Goal: Register for event/course

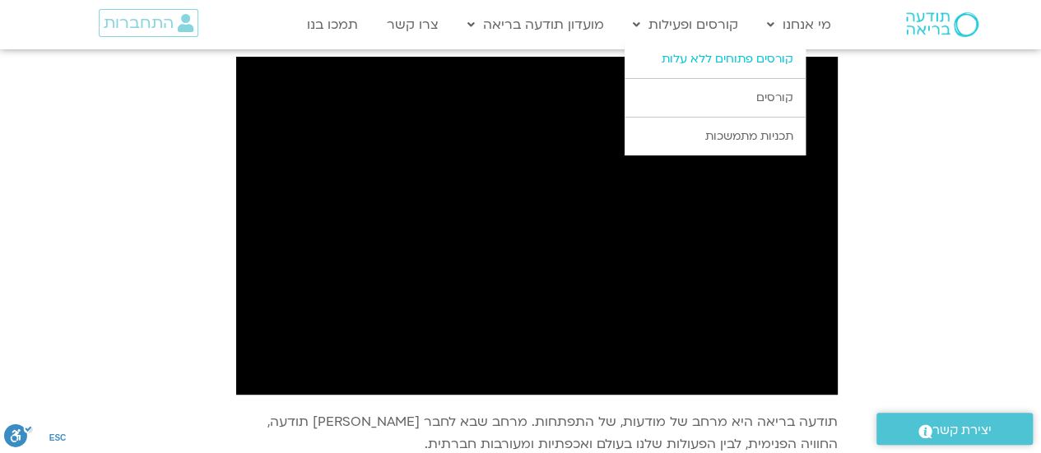
click at [702, 60] on link "קורסים פתוחים ללא עלות" at bounding box center [714, 59] width 181 height 38
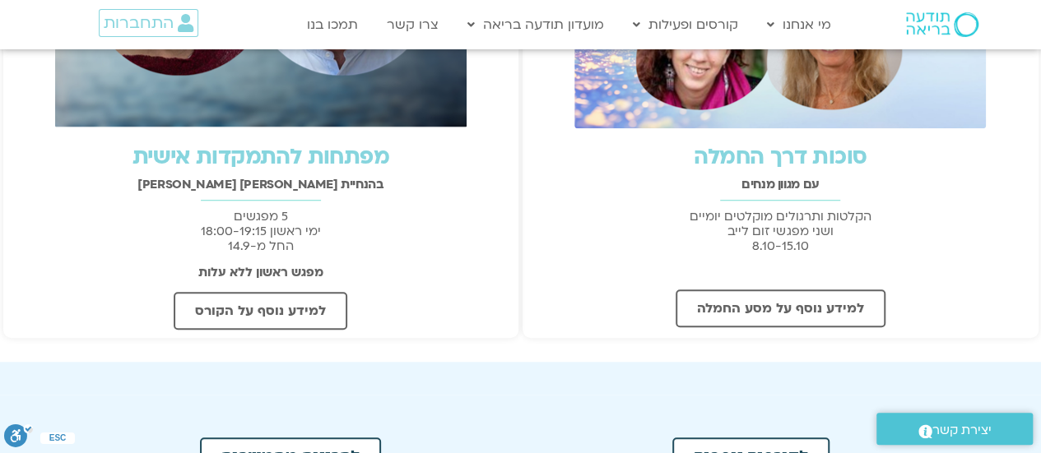
scroll to position [576, 0]
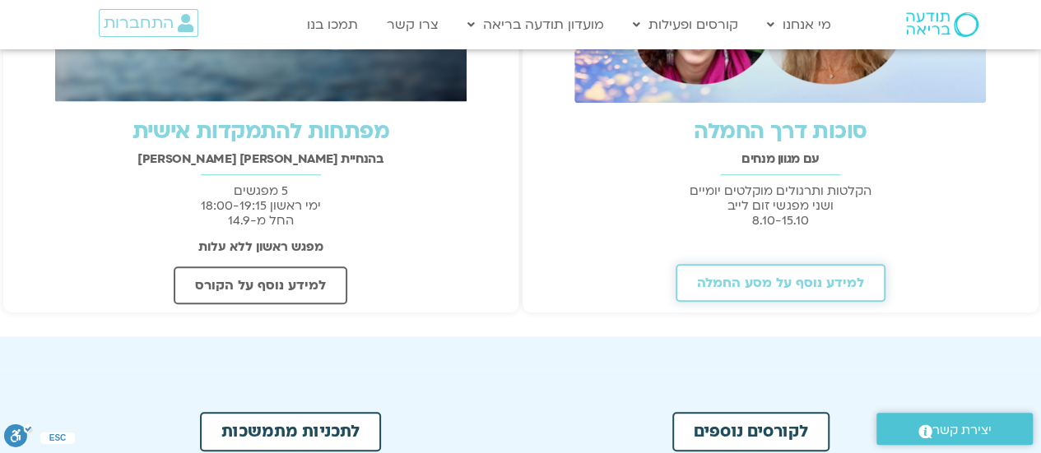
click at [768, 287] on span "למידע נוסף על מסע החמלה" at bounding box center [780, 283] width 167 height 15
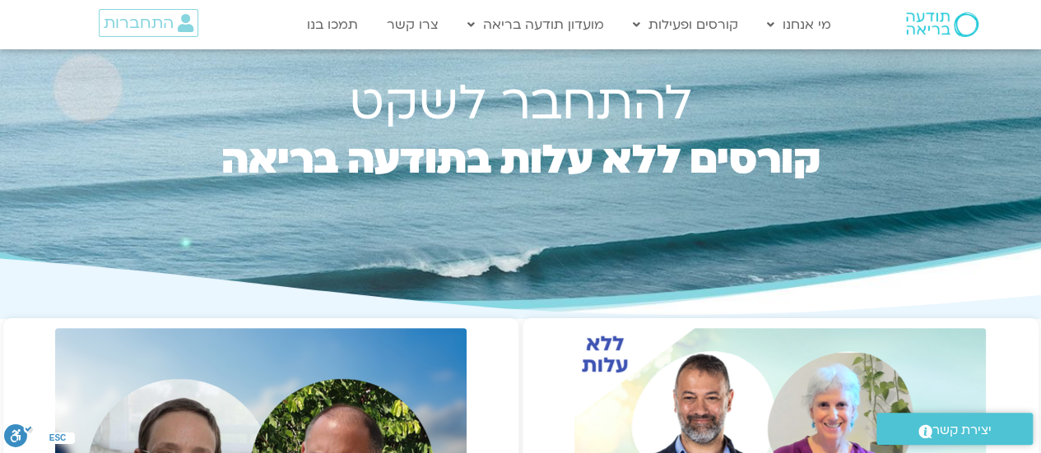
scroll to position [0, 0]
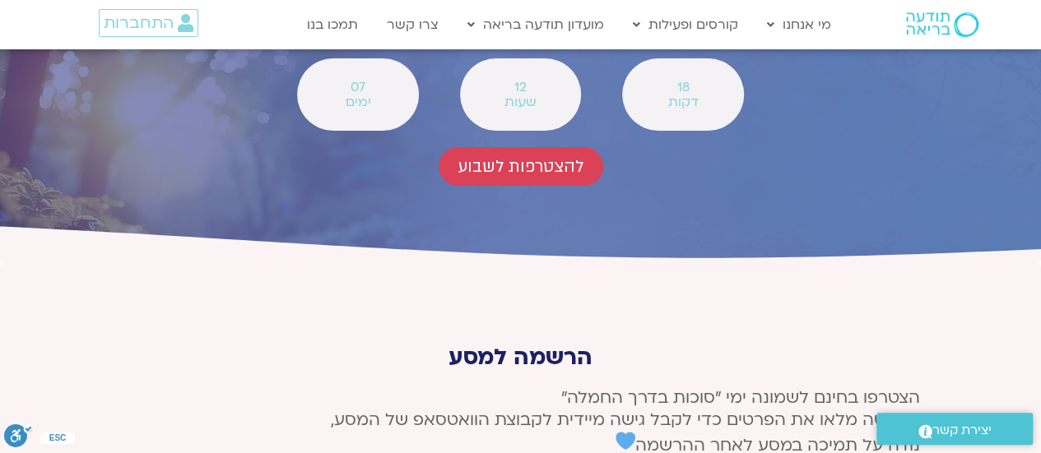
scroll to position [6170, 0]
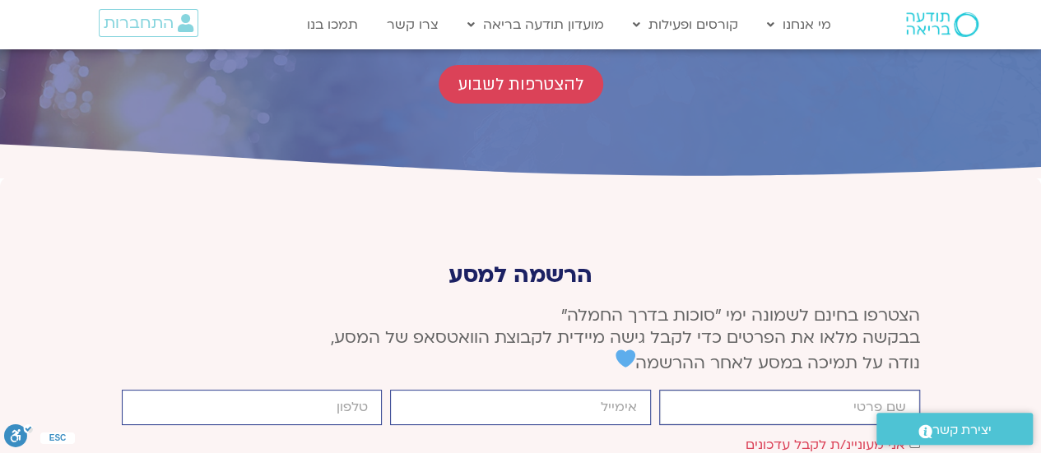
click at [770, 390] on input "firstname" at bounding box center [789, 407] width 261 height 35
type input "ורדה"
click at [573, 390] on input "email" at bounding box center [520, 407] width 261 height 35
type input "varda.bendor@gmail.com"
click at [221, 390] on input "cellphone" at bounding box center [252, 407] width 261 height 35
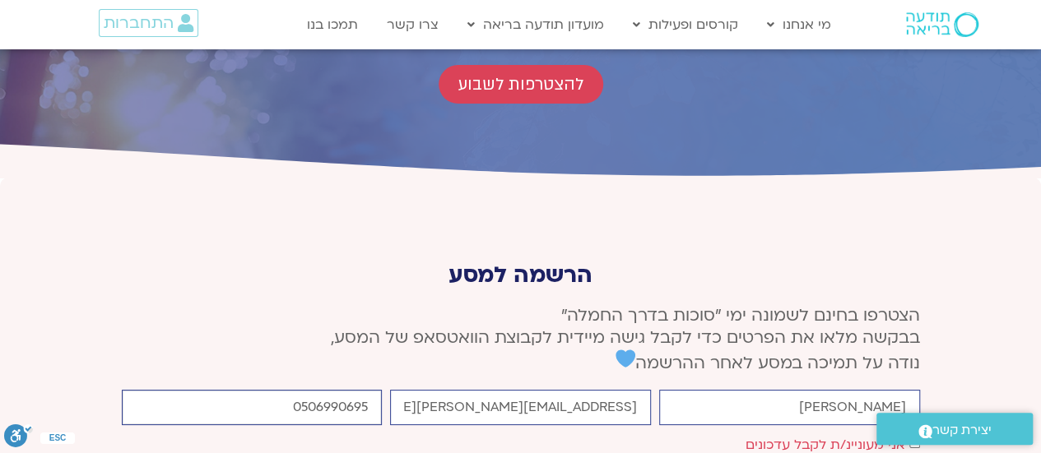
type input "0506990695"
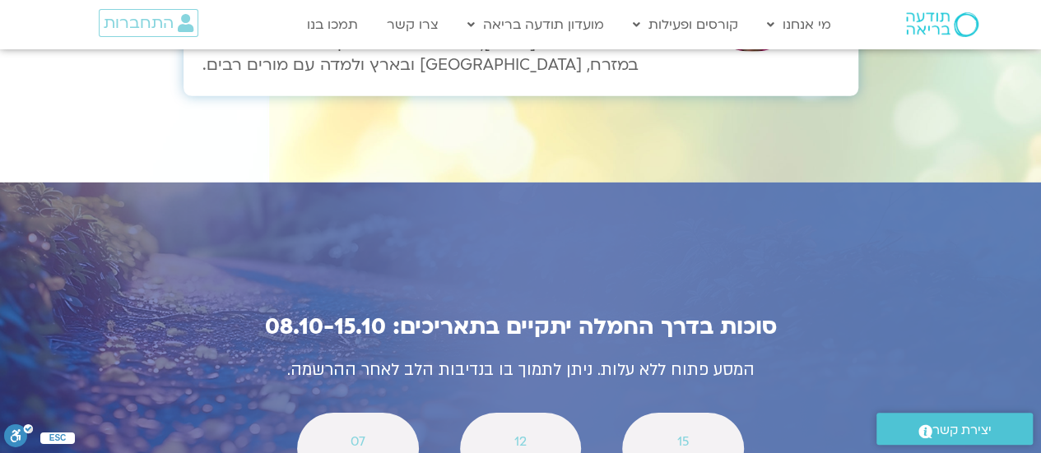
scroll to position [5759, 0]
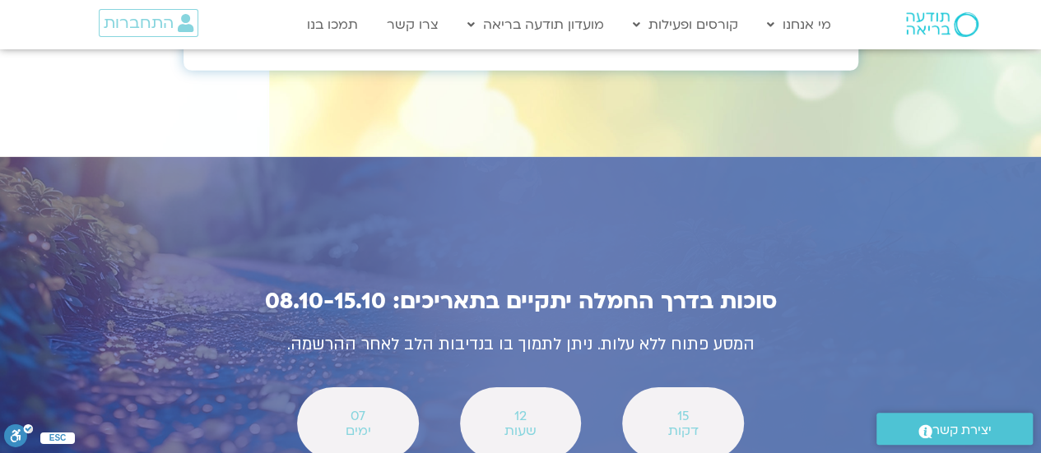
click at [369, 424] on span "ימים" at bounding box center [357, 431] width 78 height 15
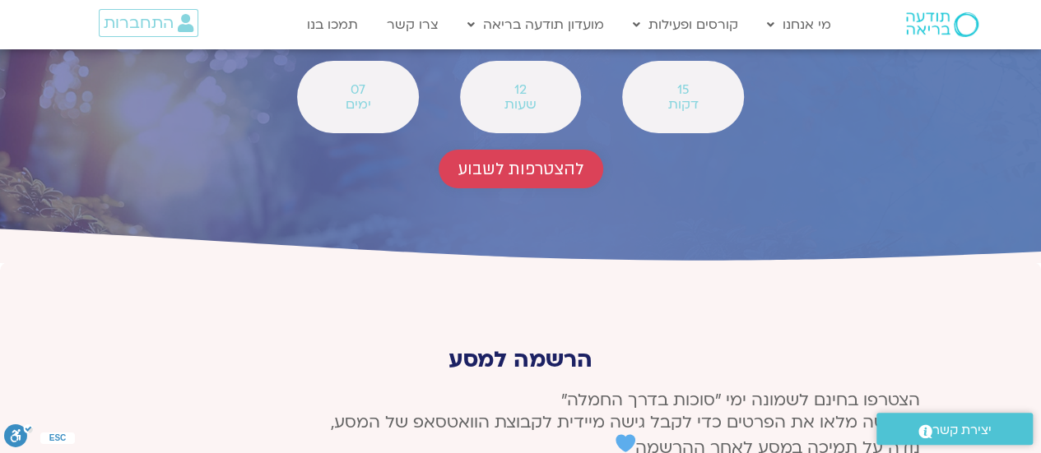
scroll to position [6086, 0]
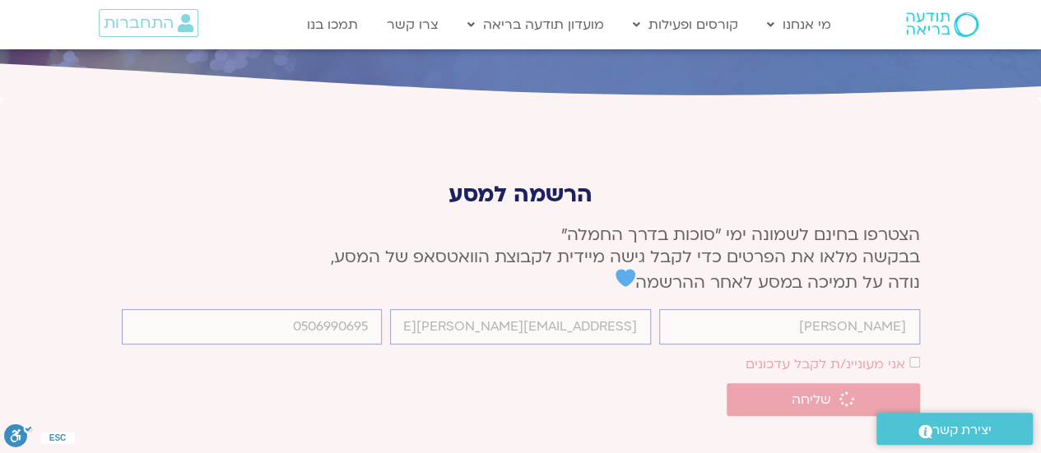
scroll to position [6239, 0]
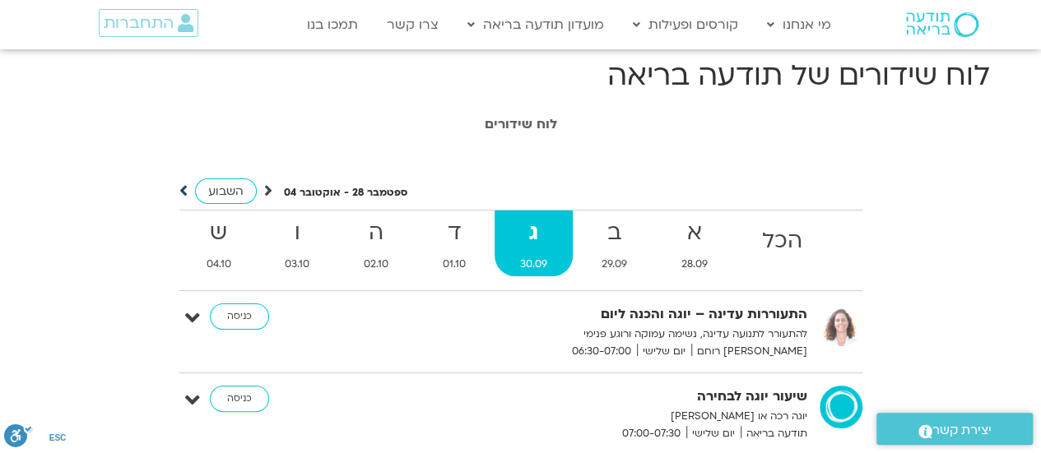
click at [181, 193] on icon at bounding box center [183, 191] width 8 height 16
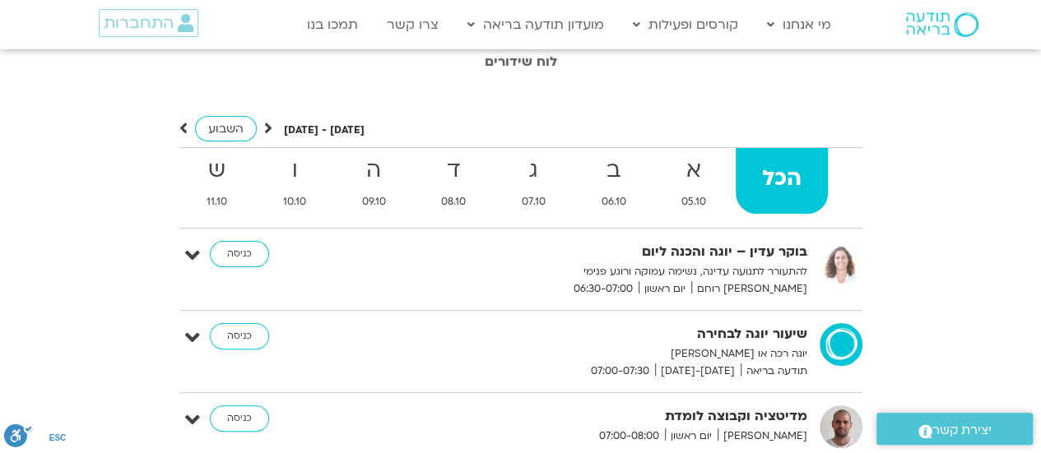
scroll to position [165, 0]
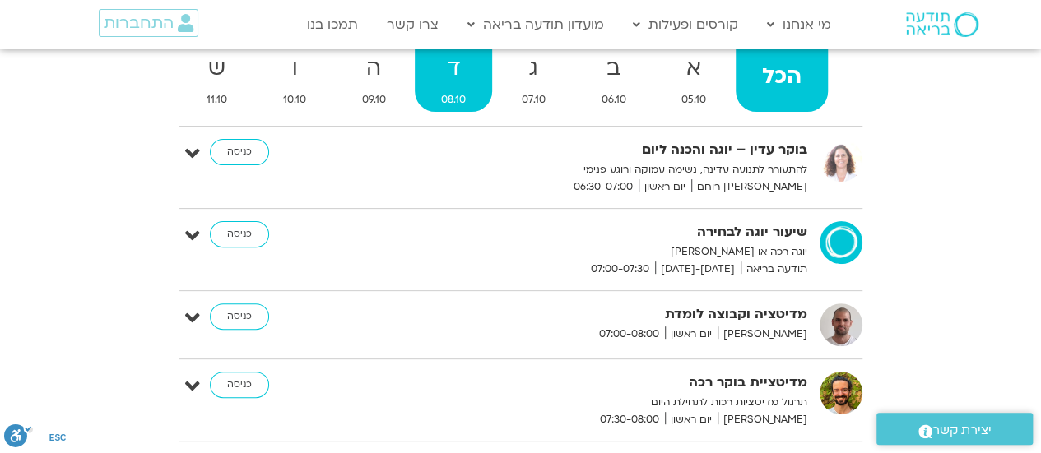
click at [456, 84] on strong "ד" at bounding box center [453, 68] width 77 height 37
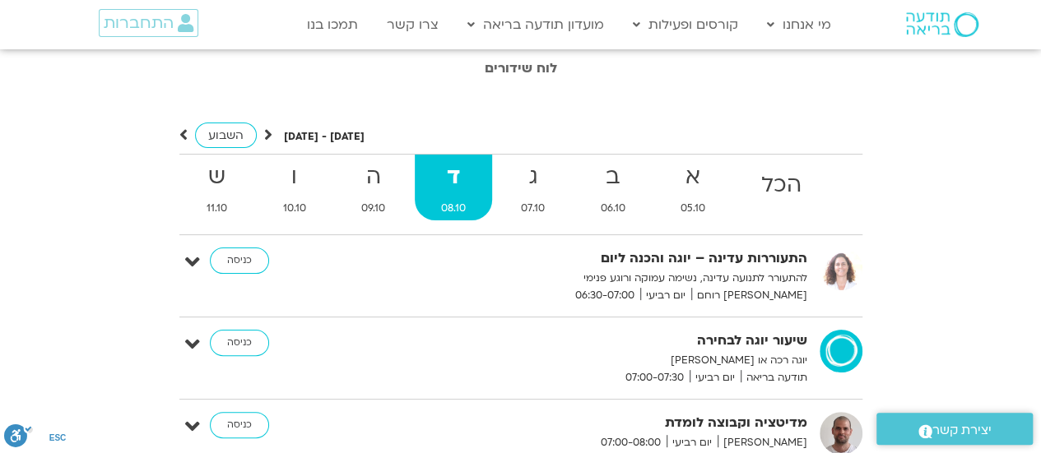
scroll to position [82, 0]
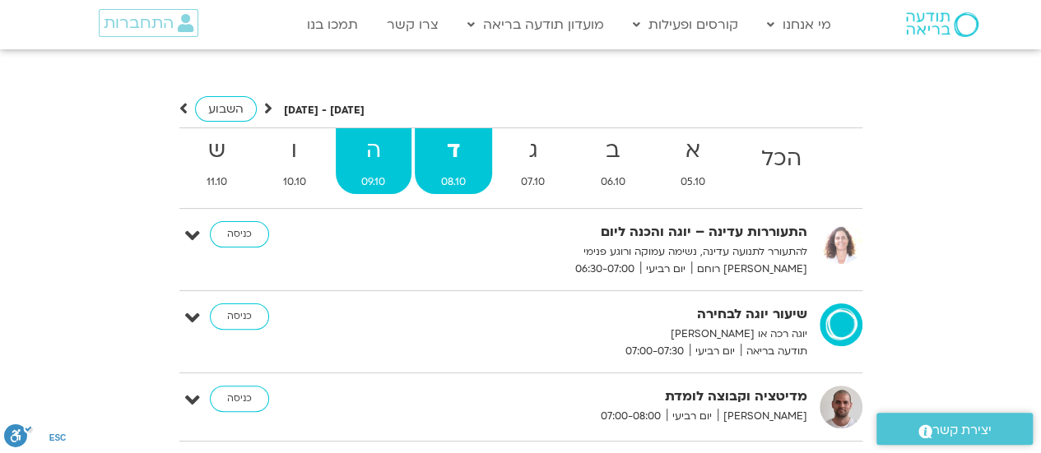
click at [369, 150] on strong "ה" at bounding box center [374, 150] width 77 height 37
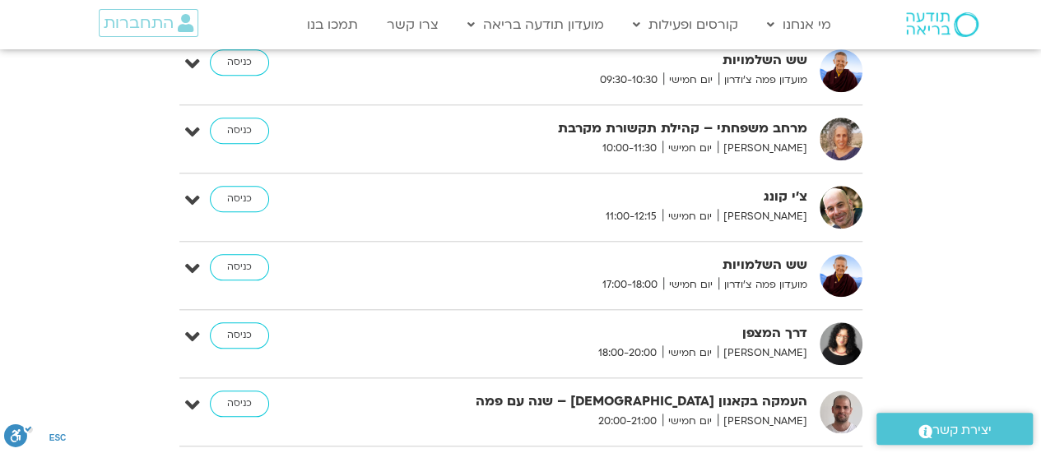
scroll to position [905, 0]
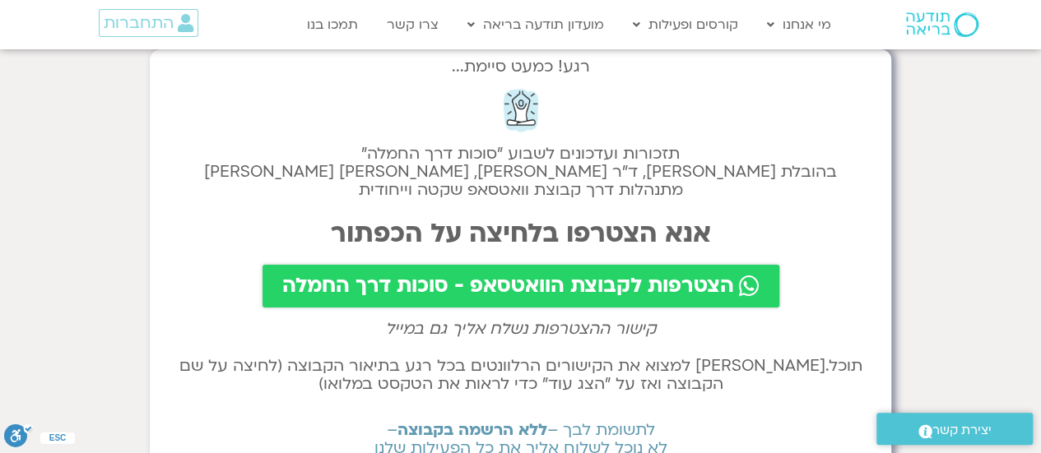
scroll to position [82, 0]
